Goal: Task Accomplishment & Management: Manage account settings

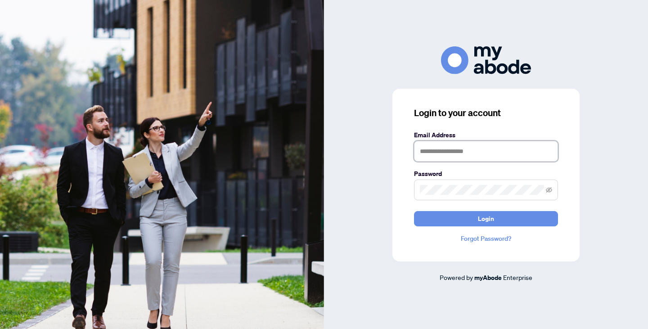
click at [456, 148] on input "text" at bounding box center [486, 151] width 144 height 21
type input "**********"
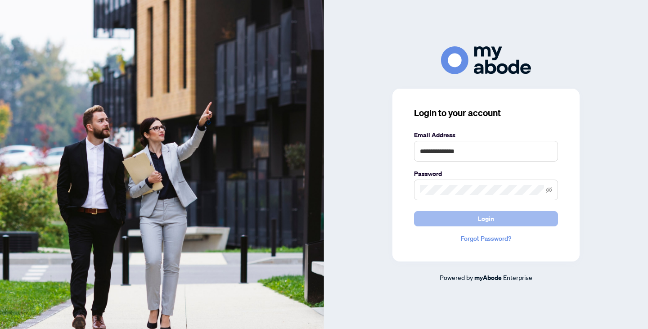
click at [477, 219] on button "Login" at bounding box center [486, 218] width 144 height 15
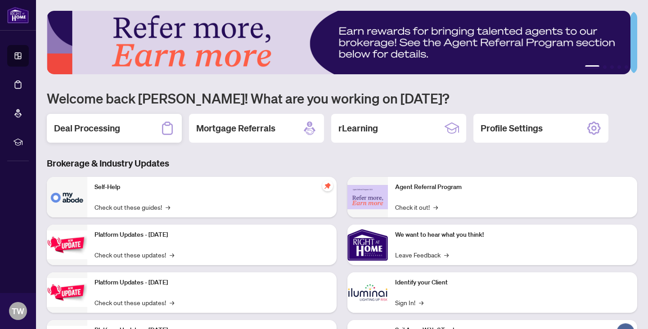
click at [93, 120] on div "Deal Processing" at bounding box center [114, 128] width 135 height 29
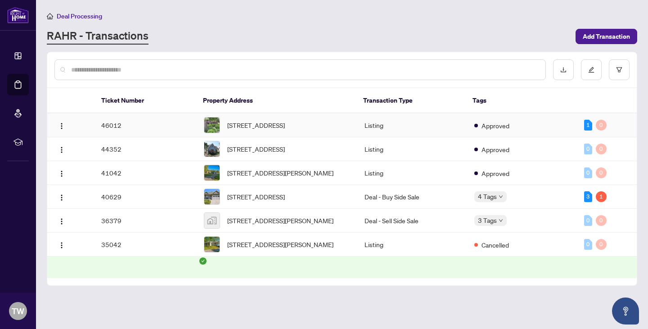
click at [135, 132] on td "46012" at bounding box center [145, 125] width 103 height 24
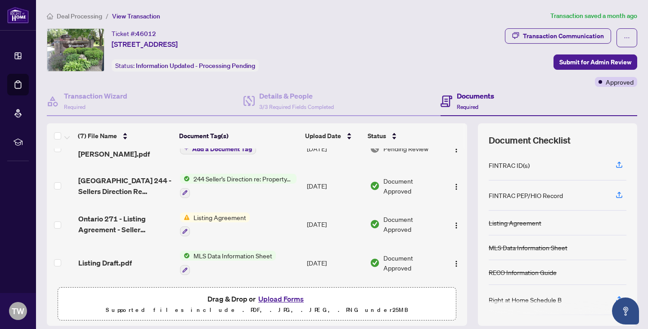
scroll to position [57, 0]
click at [529, 34] on div "Transaction Communication" at bounding box center [563, 36] width 81 height 14
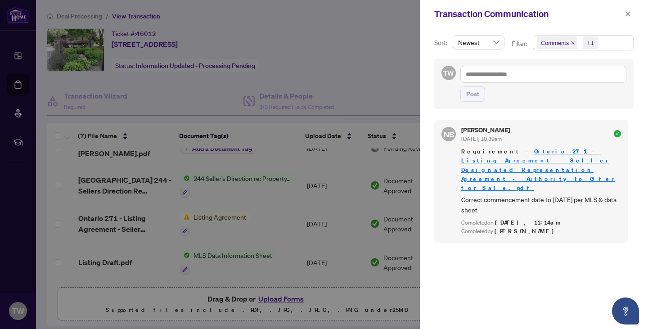
click at [360, 66] on div at bounding box center [324, 164] width 648 height 329
click at [376, 69] on div at bounding box center [324, 164] width 648 height 329
click at [627, 15] on icon "close" at bounding box center [627, 14] width 6 height 6
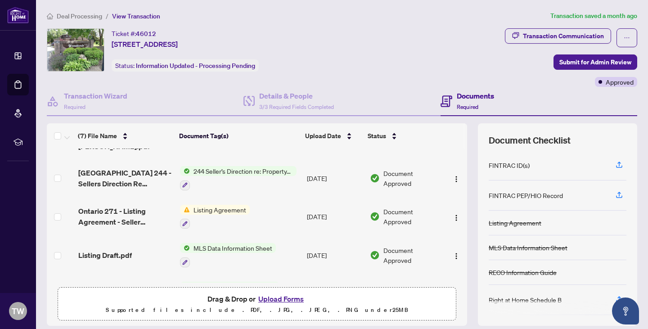
scroll to position [64, 0]
click at [185, 205] on img at bounding box center [185, 210] width 10 height 10
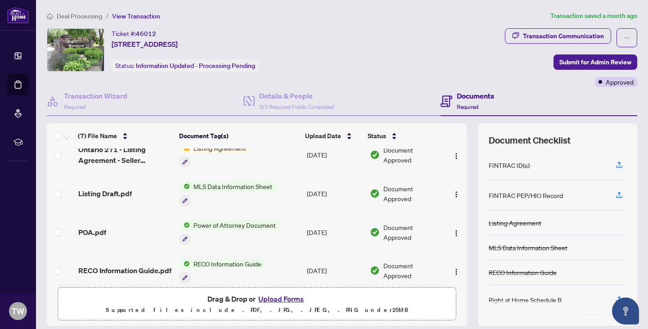
scroll to position [0, 0]
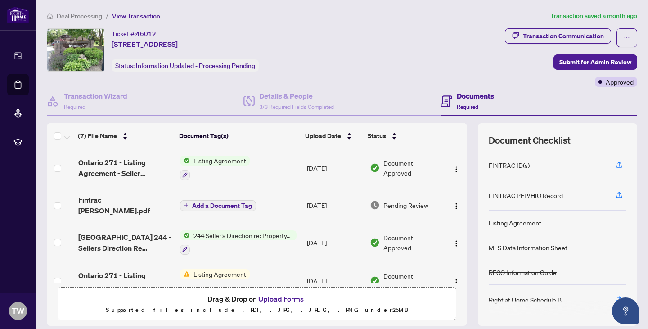
click at [430, 54] on div "Ticket #: 46012 45-122 Lakeshore Rd, St. Catharines, Ontario L2N 6N6, Canada St…" at bounding box center [274, 49] width 454 height 43
